Goal: Transaction & Acquisition: Purchase product/service

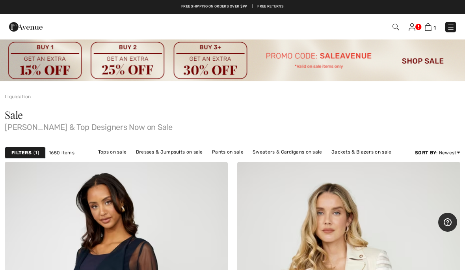
click at [430, 30] on img at bounding box center [428, 26] width 7 height 7
click at [415, 27] on img at bounding box center [412, 27] width 7 height 8
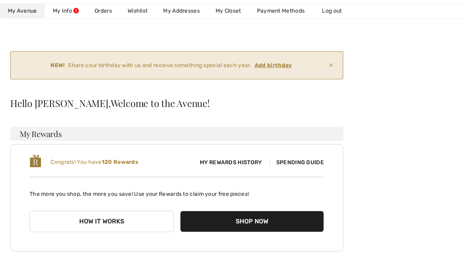
scroll to position [42, 0]
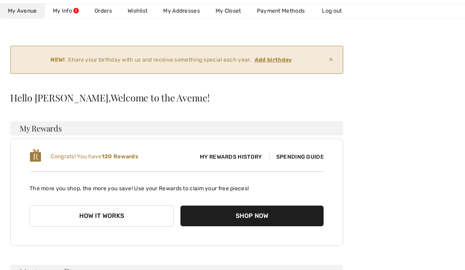
click at [145, 154] on div "Congrats! You have 120 Rewards" at bounding box center [103, 156] width 147 height 17
click at [136, 158] on b "120 Rewards" at bounding box center [120, 156] width 37 height 7
click at [136, 157] on b "120 Rewards" at bounding box center [120, 156] width 37 height 7
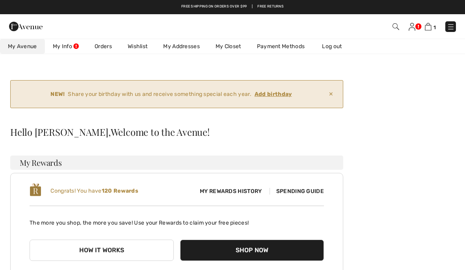
scroll to position [0, 0]
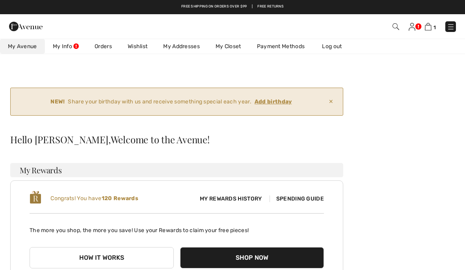
click at [415, 29] on link at bounding box center [412, 26] width 7 height 9
click at [426, 31] on link "1" at bounding box center [430, 26] width 11 height 9
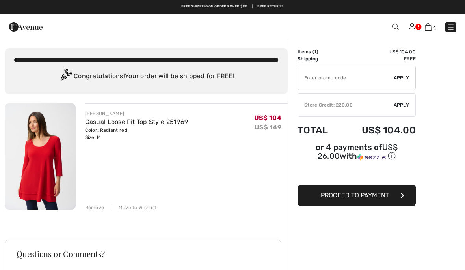
click at [363, 76] on input "TEXT" at bounding box center [346, 78] width 96 height 24
type input "SALEREWARDS"
click at [358, 106] on div "Store Credit: 220.00" at bounding box center [346, 104] width 96 height 7
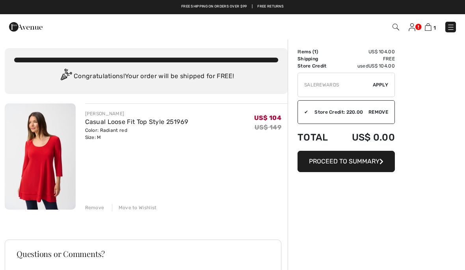
click at [344, 160] on span "Proceed to Summary" at bounding box center [344, 160] width 71 height 7
click at [348, 166] on button "Proceed to Summary" at bounding box center [346, 161] width 97 height 21
click at [359, 165] on button "Proceed to Summary" at bounding box center [346, 161] width 97 height 21
click at [357, 162] on span "Proceed to Summary" at bounding box center [344, 160] width 71 height 7
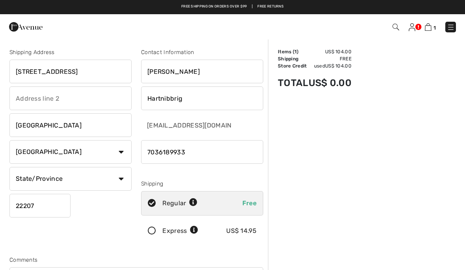
click at [100, 74] on input "3557 N Abingdon St" at bounding box center [70, 72] width 122 height 24
type input "3"
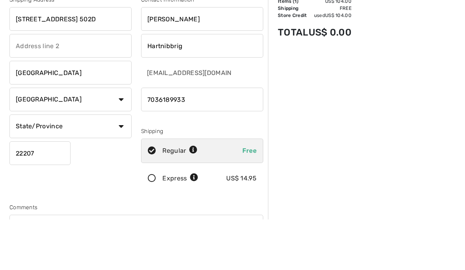
scroll to position [4, 0]
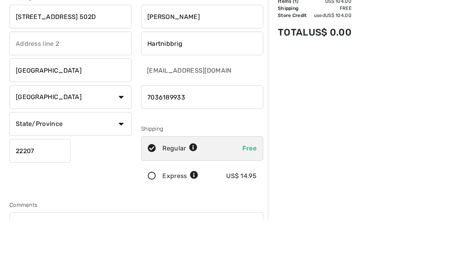
type input "[STREET_ADDRESS] 502D"
click at [78, 109] on input "Arlington" at bounding box center [70, 121] width 122 height 24
type input "A"
type input "Boca Raton"
click at [123, 162] on select "State/Province Alabama Alaska American Samoa Arizona Arkansas California Colora…" at bounding box center [70, 174] width 122 height 24
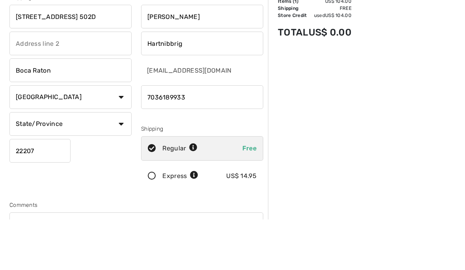
scroll to position [55, 0]
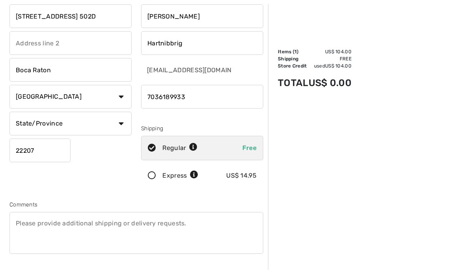
select select "FL"
click at [54, 149] on input "22207" at bounding box center [39, 150] width 61 height 24
type input "2"
type input "33433"
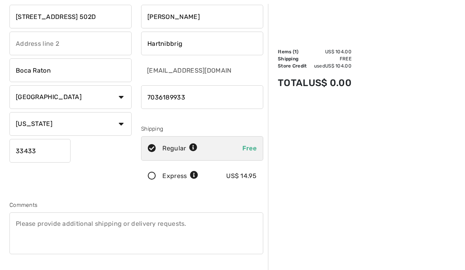
click at [159, 176] on icon at bounding box center [151, 176] width 21 height 8
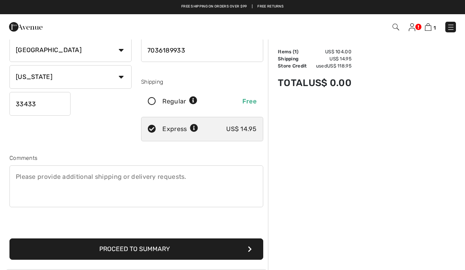
scroll to position [111, 0]
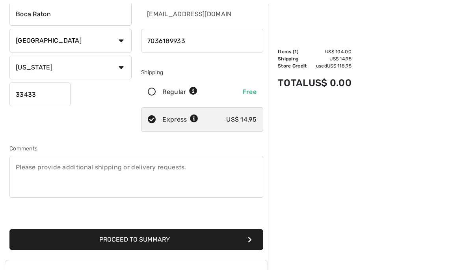
click at [188, 237] on button "Proceed to Summary" at bounding box center [136, 239] width 254 height 21
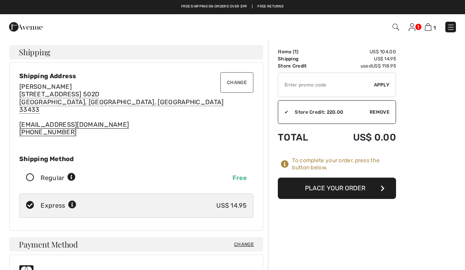
click at [335, 190] on button "Place Your Order" at bounding box center [337, 187] width 118 height 21
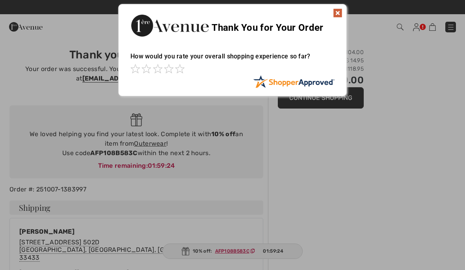
click at [342, 6] on div "Thank You for Your Order" at bounding box center [233, 24] width 228 height 40
click at [333, 6] on div "Thank You for Your Order" at bounding box center [233, 24] width 228 height 40
click at [338, 4] on div "Thank You for Your Order How would you rate your overall shopping experience so…" at bounding box center [232, 50] width 229 height 92
click at [333, 9] on img at bounding box center [337, 12] width 9 height 9
